Goal: Transaction & Acquisition: Download file/media

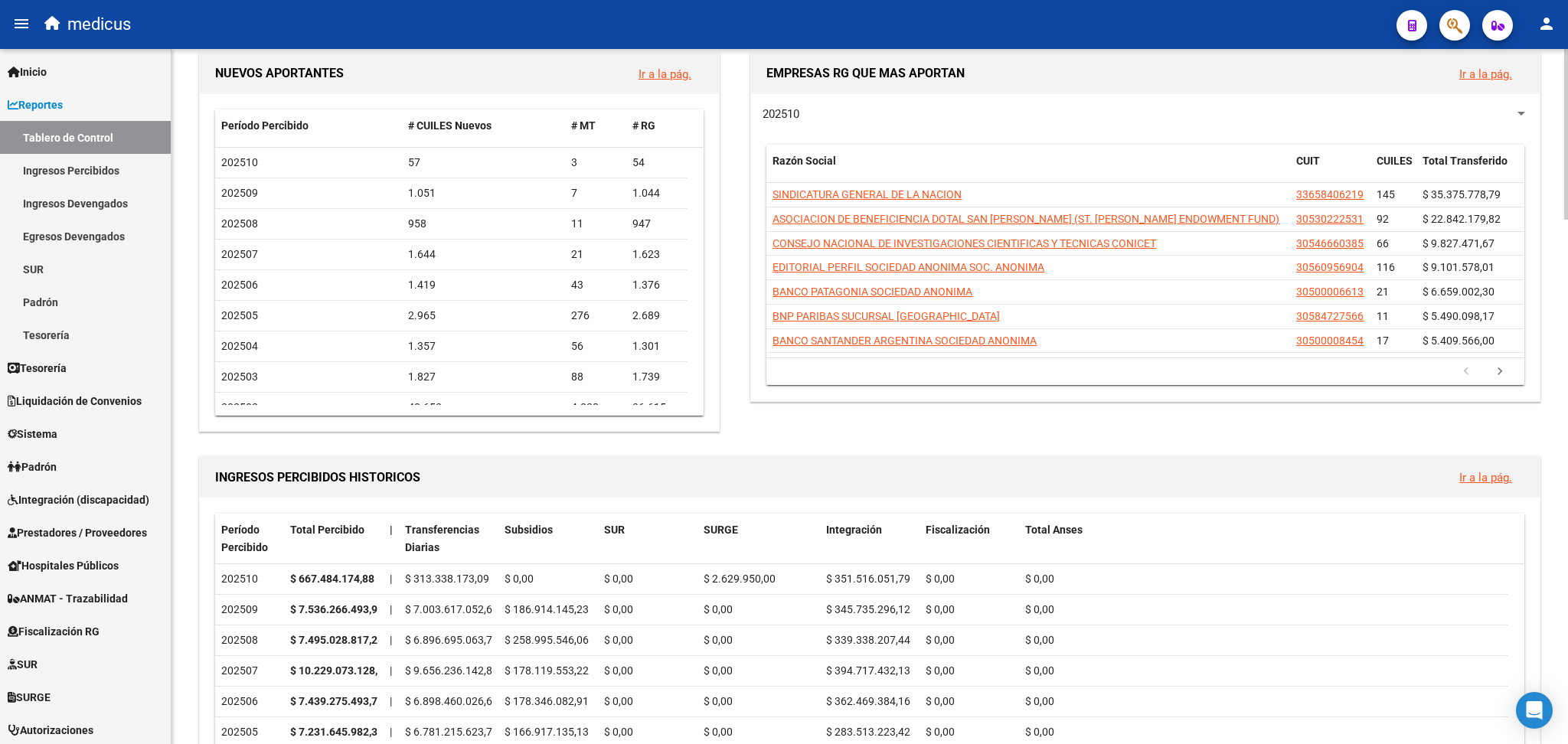
scroll to position [203, 0]
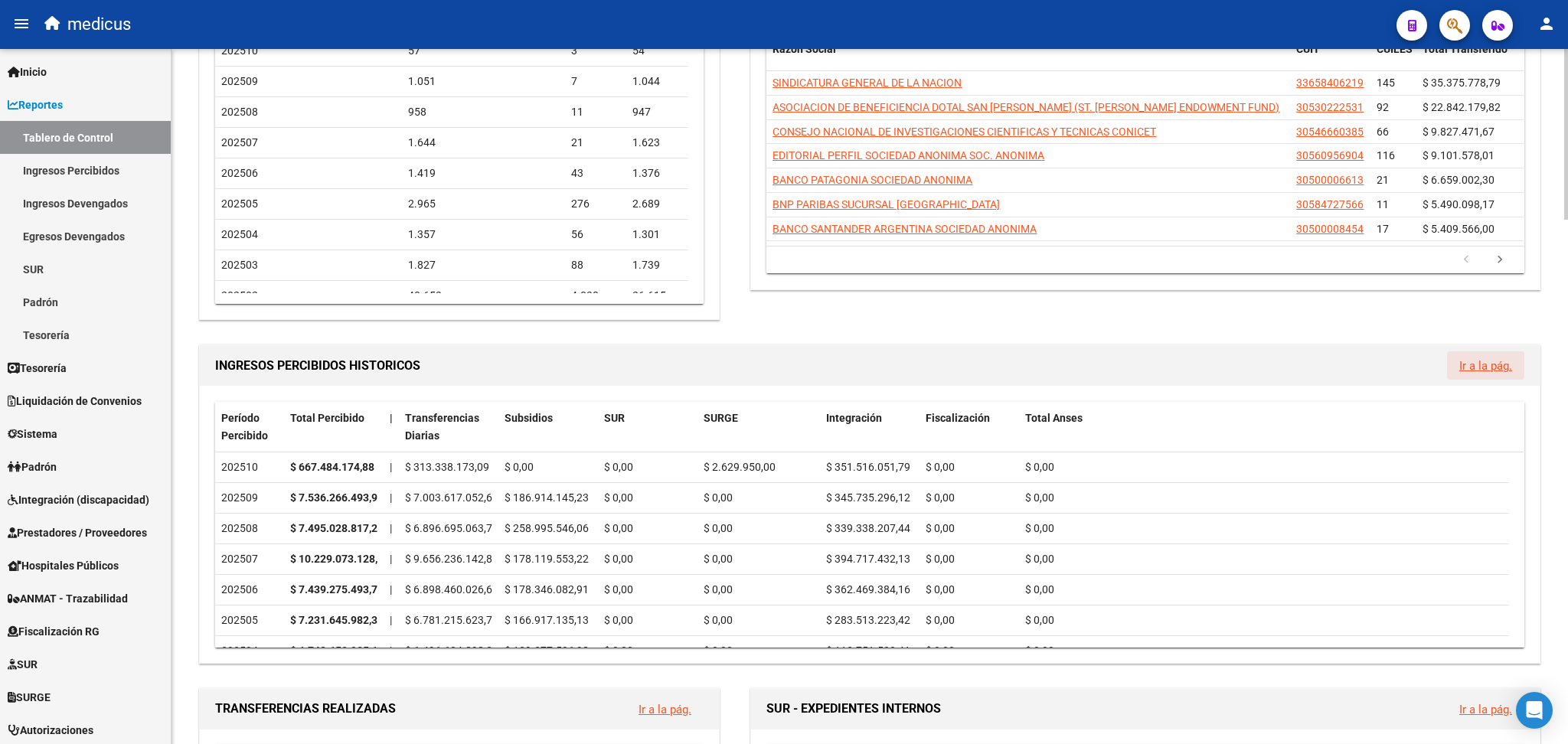
click at [1503, 359] on link "Ir a la pág." at bounding box center [1486, 366] width 53 height 14
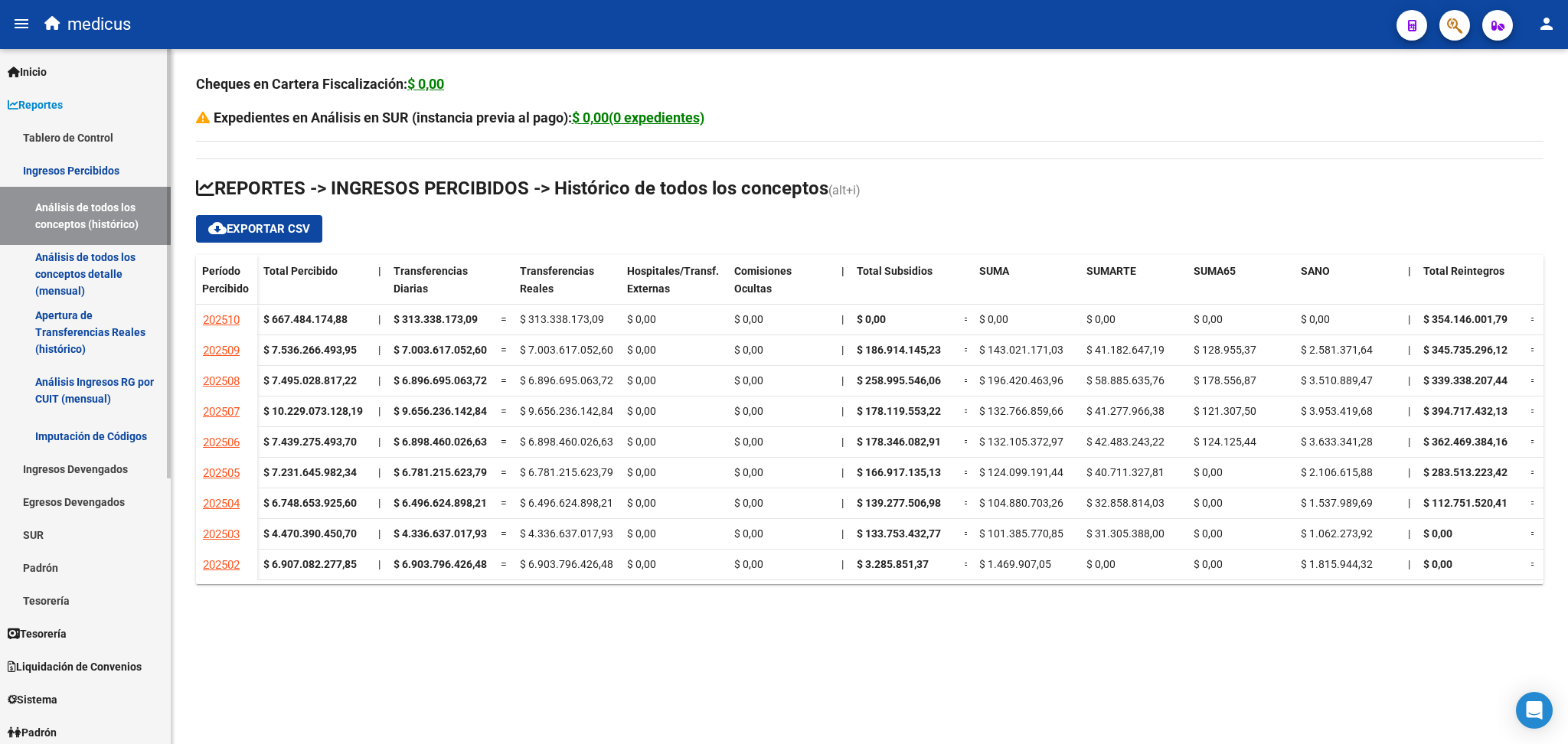
click at [119, 170] on link "Ingresos Percibidos" at bounding box center [85, 170] width 171 height 33
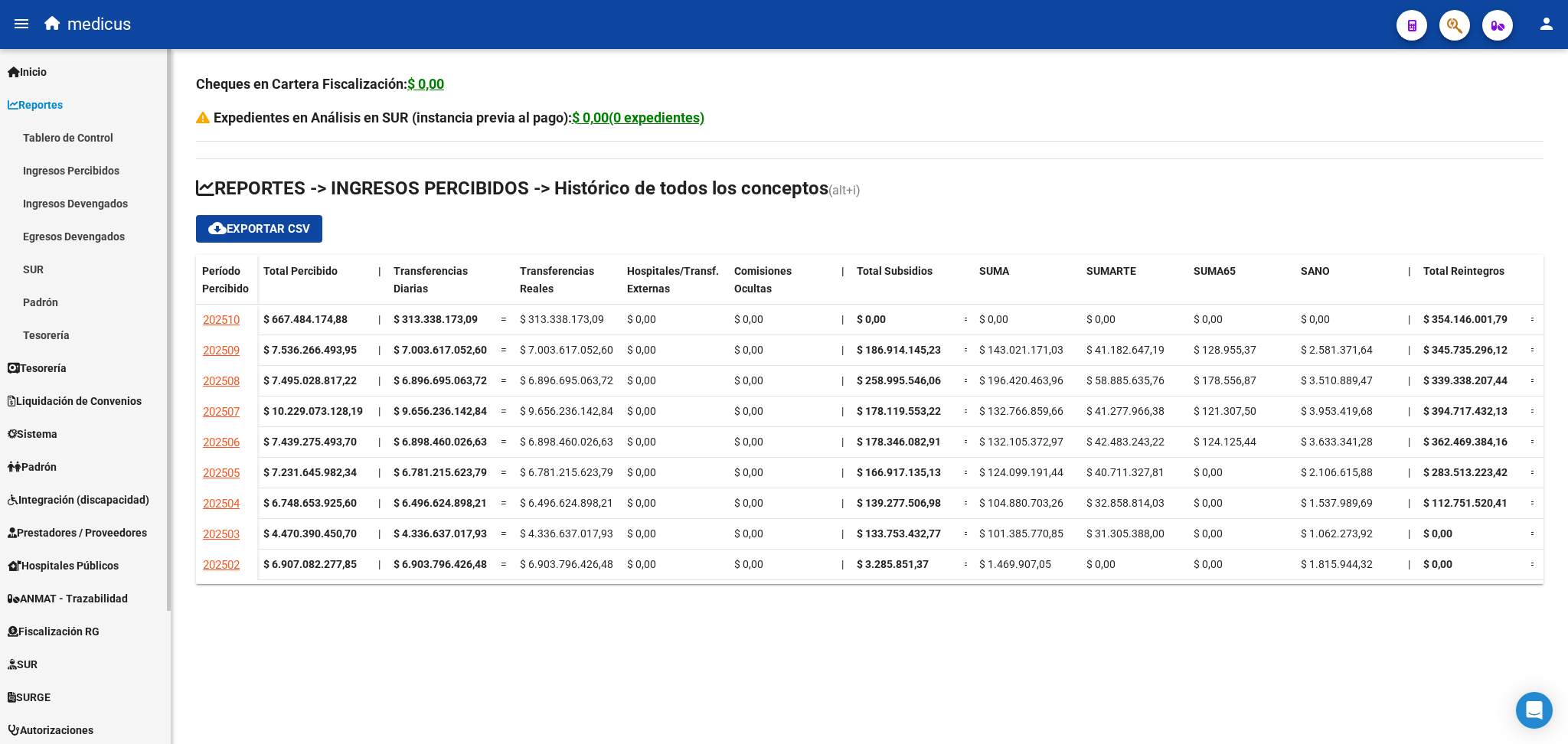
click at [115, 165] on link "Ingresos Percibidos" at bounding box center [85, 170] width 171 height 33
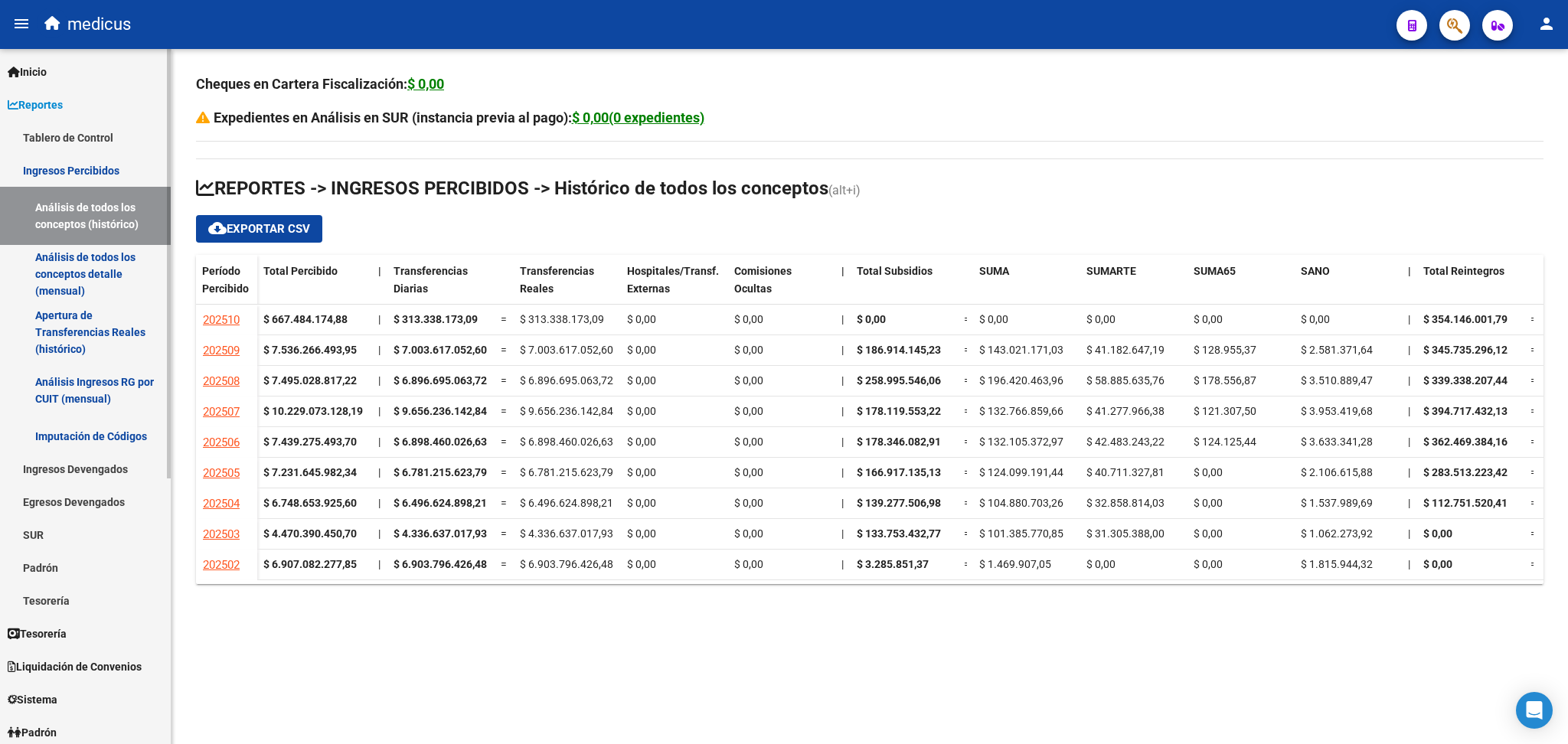
click at [95, 121] on link "Tablero de Control" at bounding box center [85, 137] width 171 height 33
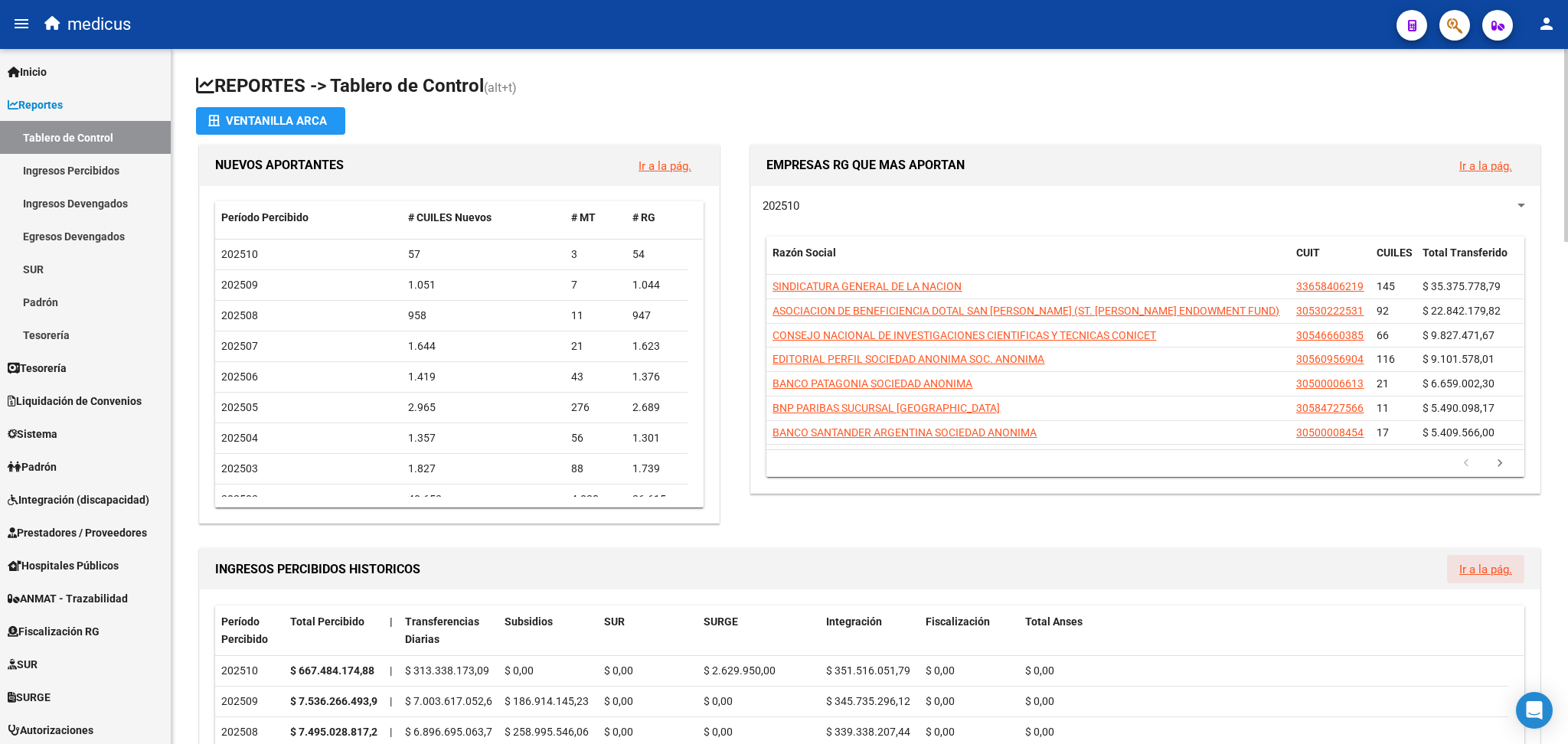
click at [1480, 566] on link "Ir a la pág." at bounding box center [1486, 569] width 53 height 14
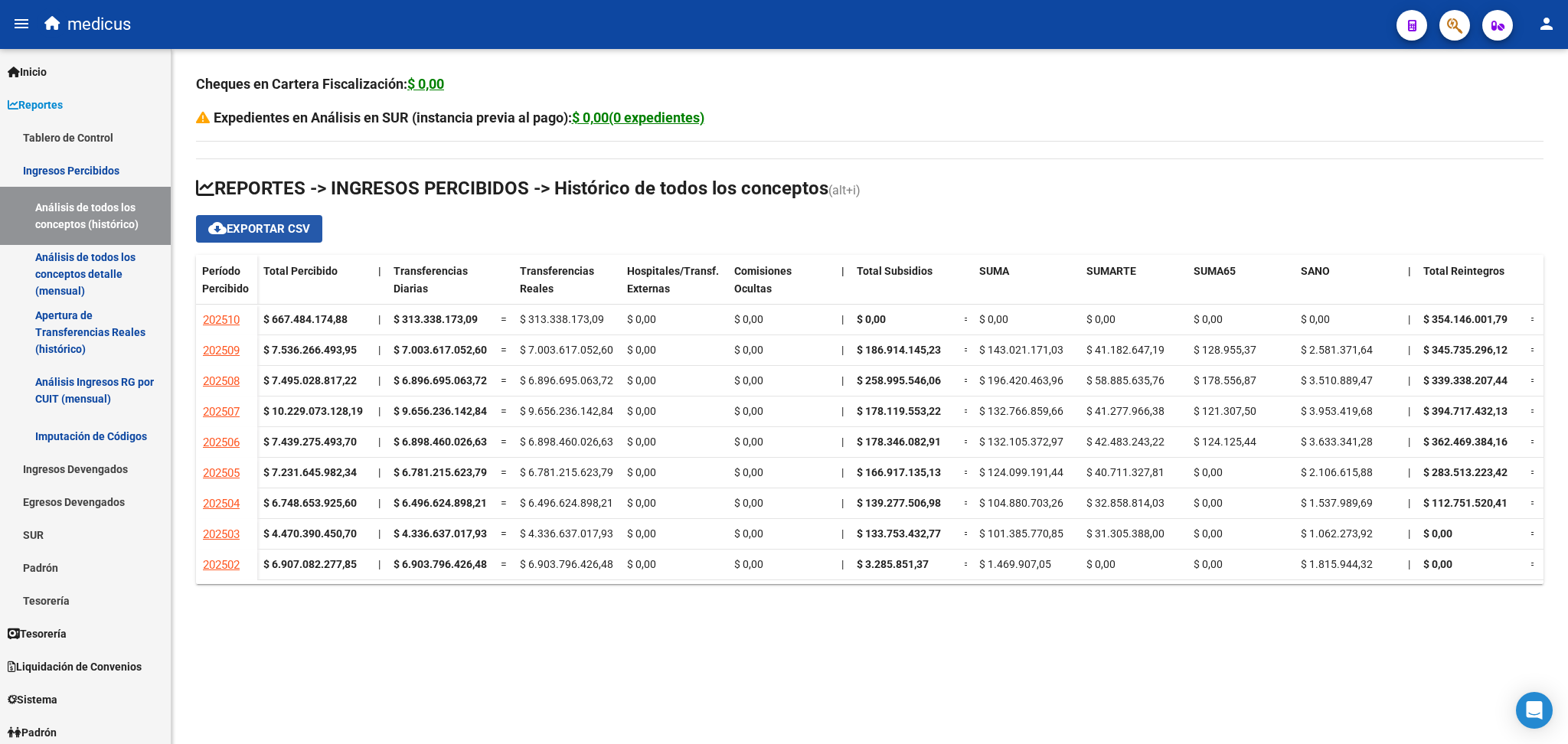
click at [270, 230] on span "cloud_download Exportar CSV" at bounding box center [259, 229] width 102 height 14
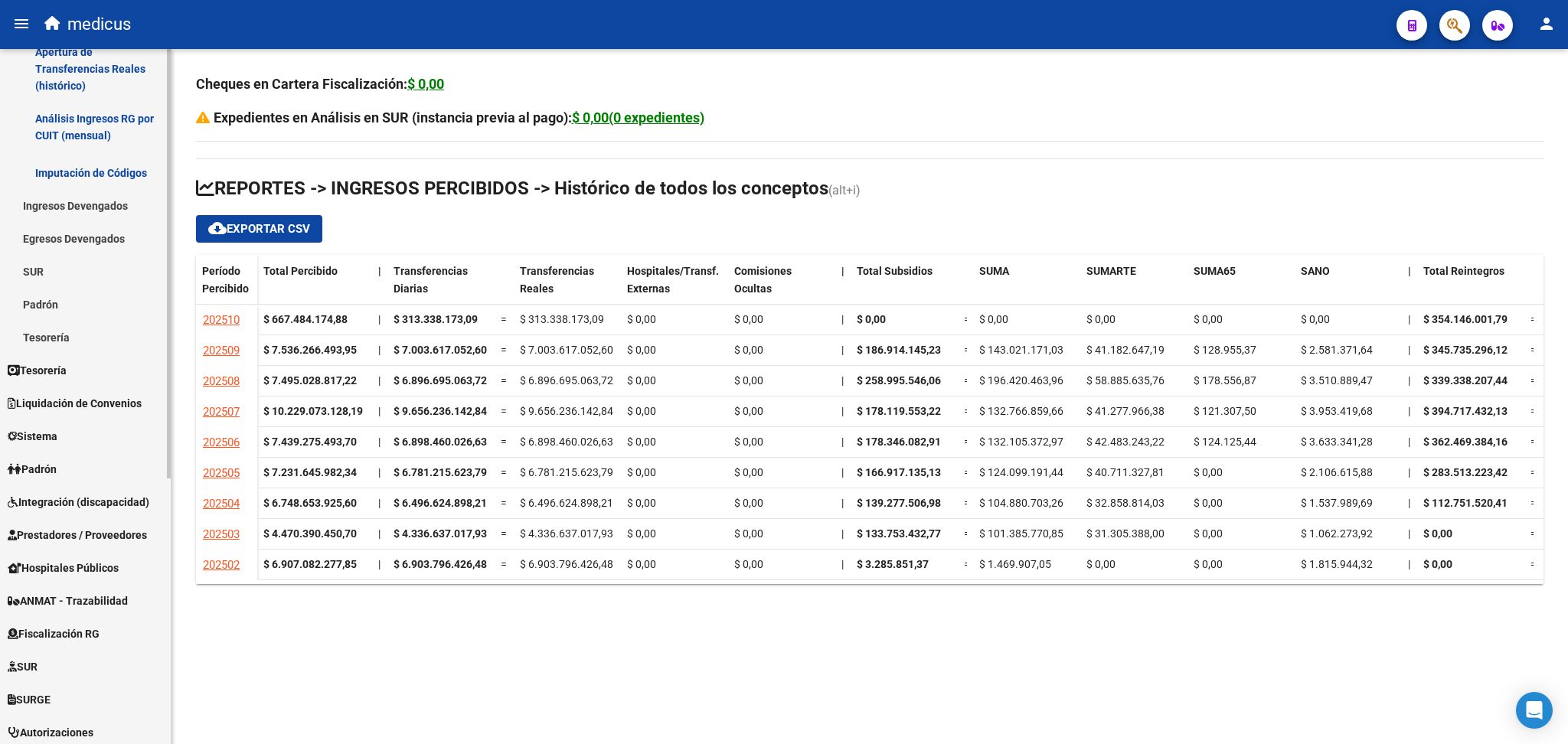
scroll to position [307, 0]
